Goal: Navigation & Orientation: Find specific page/section

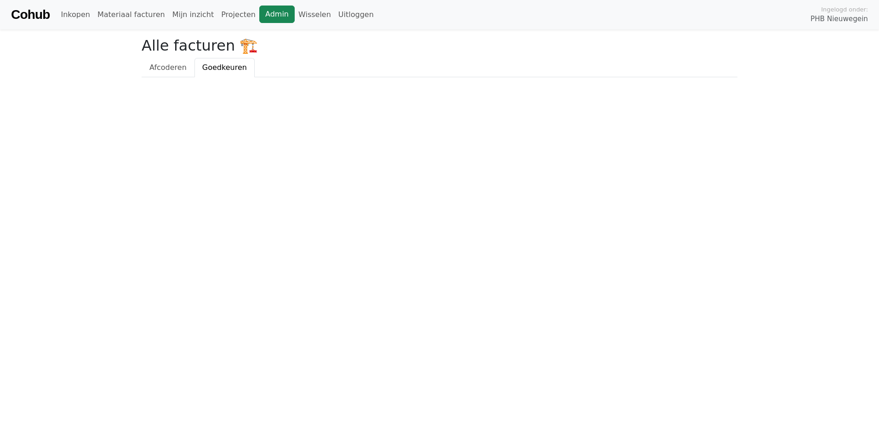
click at [259, 13] on link "Admin" at bounding box center [276, 14] width 35 height 17
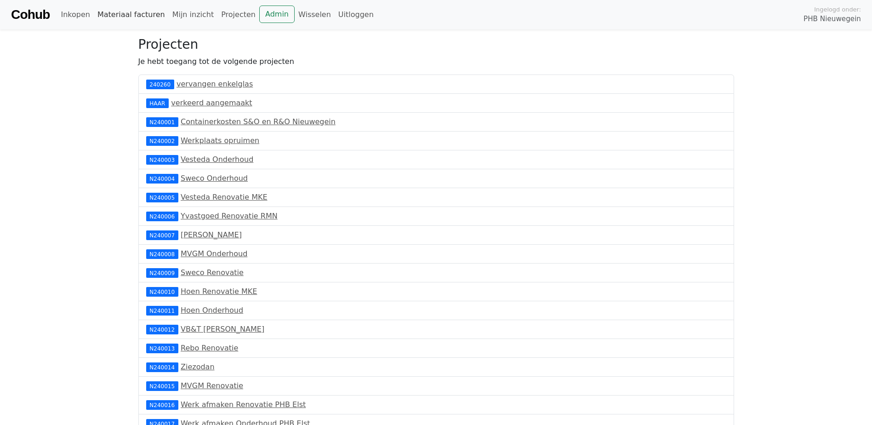
click at [115, 15] on link "Materiaal facturen" at bounding box center [131, 15] width 75 height 18
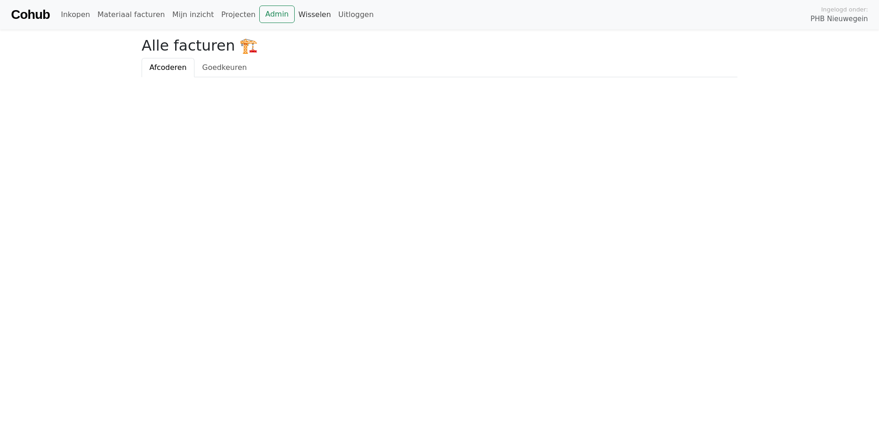
click at [295, 16] on link "Wisselen" at bounding box center [315, 15] width 40 height 18
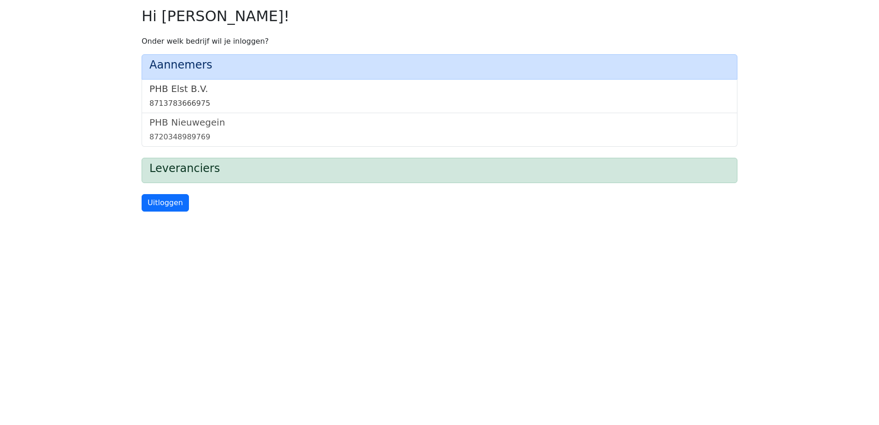
click at [165, 96] on link "PHB Elst B.V. 8713783666975" at bounding box center [439, 96] width 580 height 26
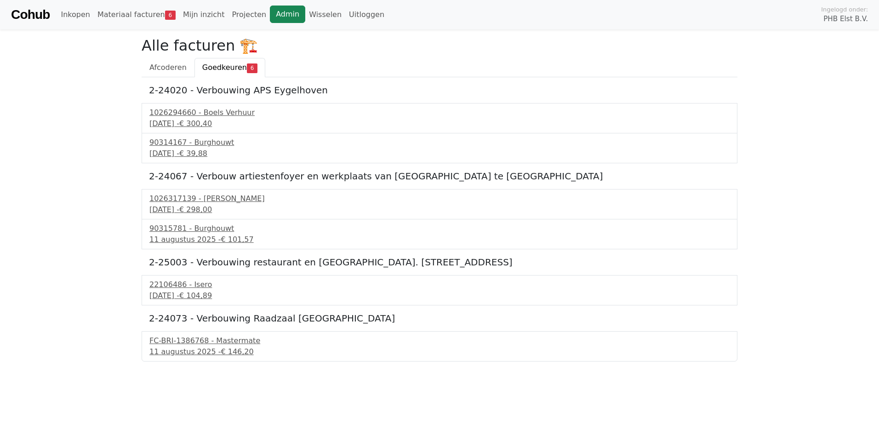
click at [270, 15] on link "Admin" at bounding box center [287, 14] width 35 height 17
